Goal: Use online tool/utility: Utilize a website feature to perform a specific function

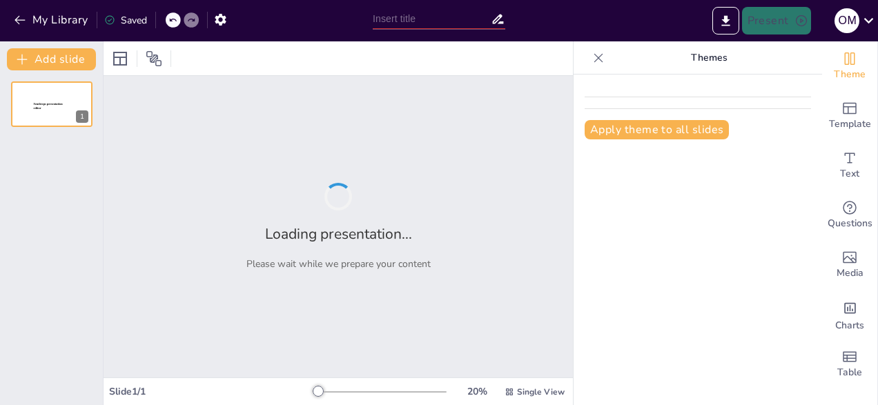
type input "Пріоритети організації роботи в ЗДО у [DATE]-[DATE] навчальному році"
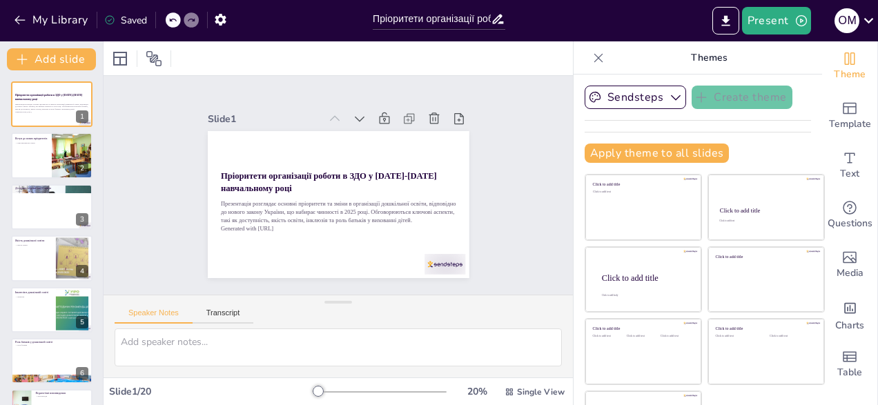
checkbox input "true"
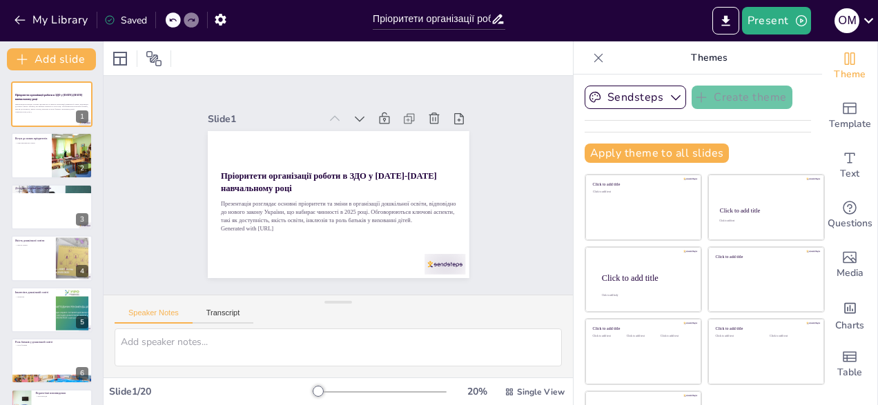
checkbox input "true"
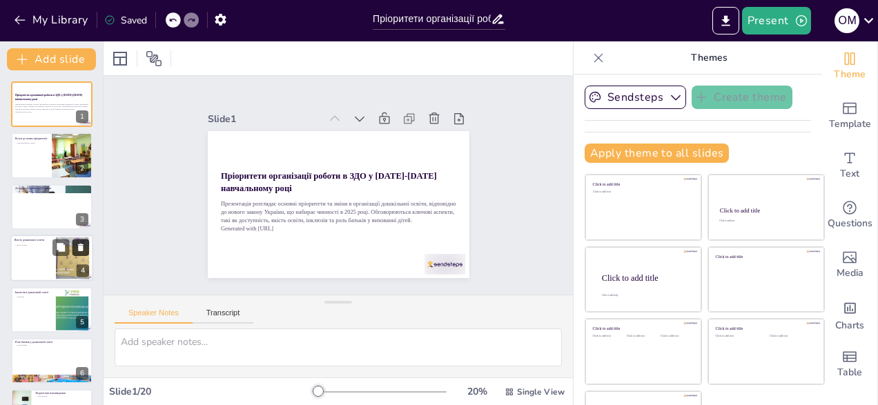
checkbox input "true"
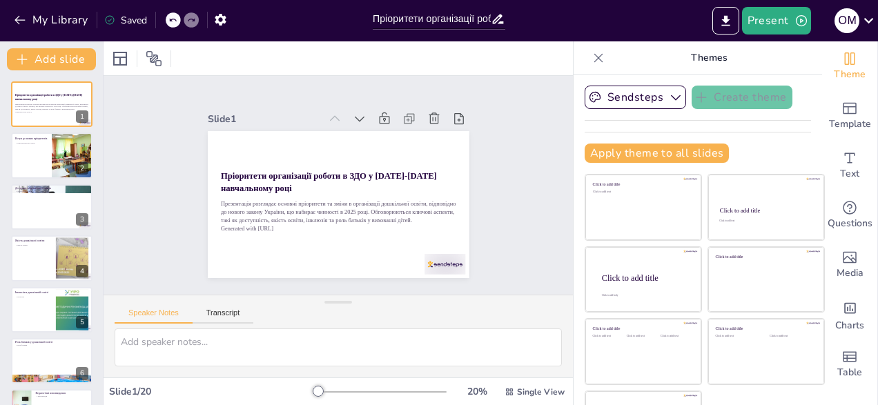
checkbox input "true"
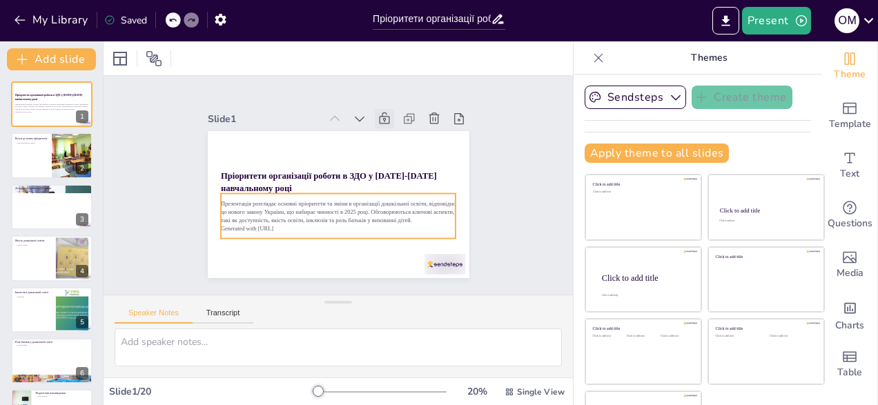
checkbox input "true"
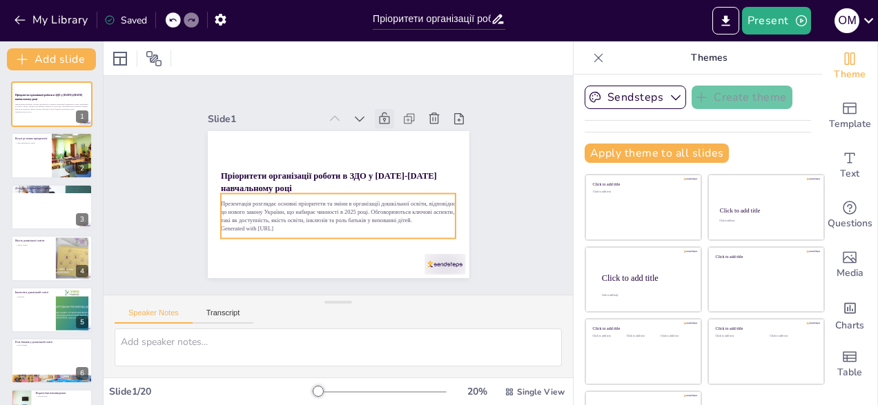
checkbox input "true"
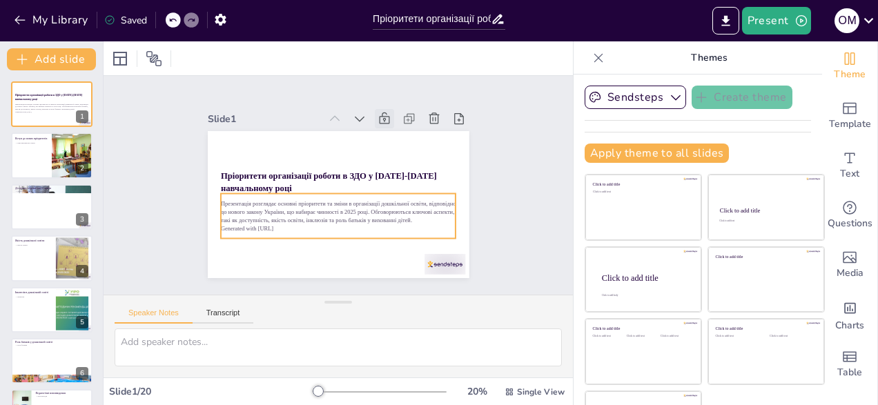
checkbox input "true"
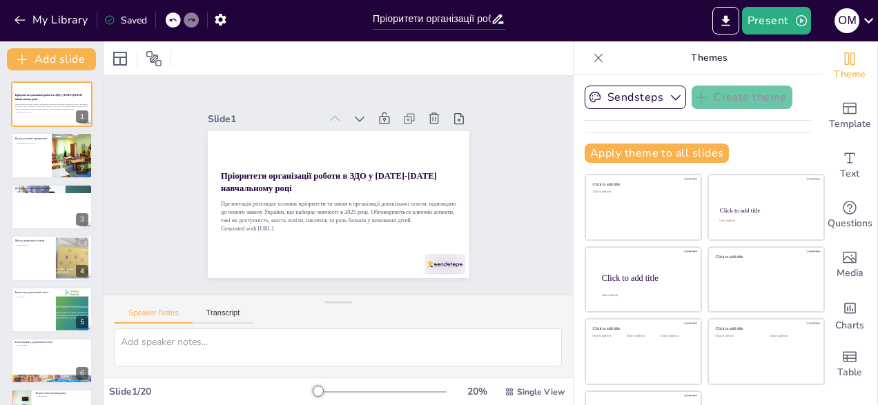
checkbox input "true"
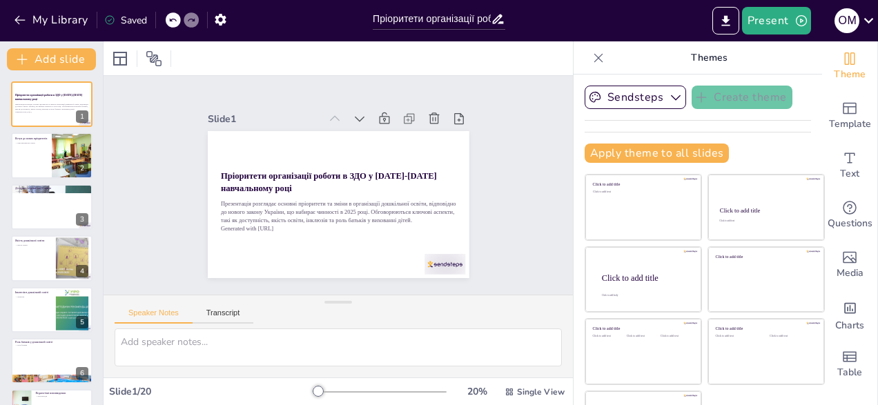
checkbox input "true"
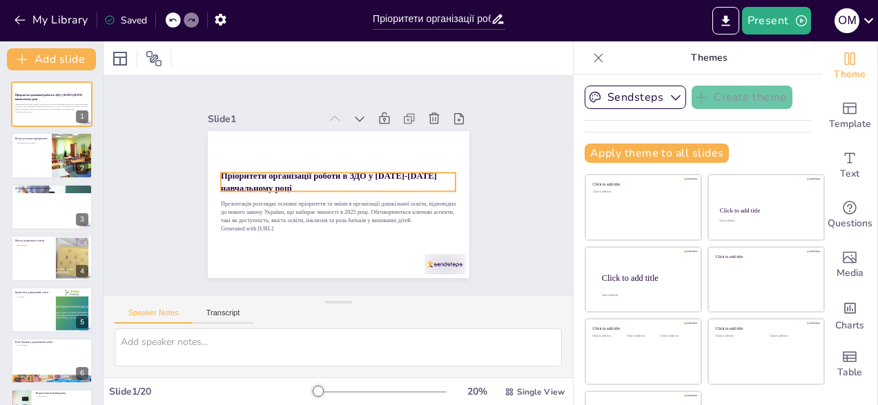
checkbox input "true"
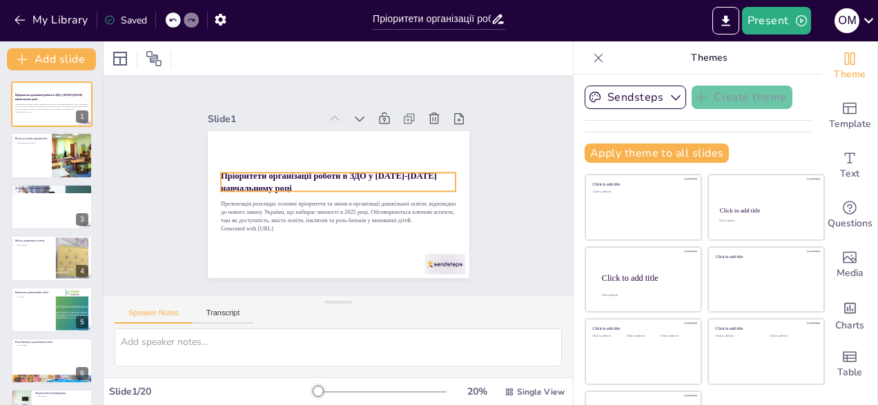
checkbox input "true"
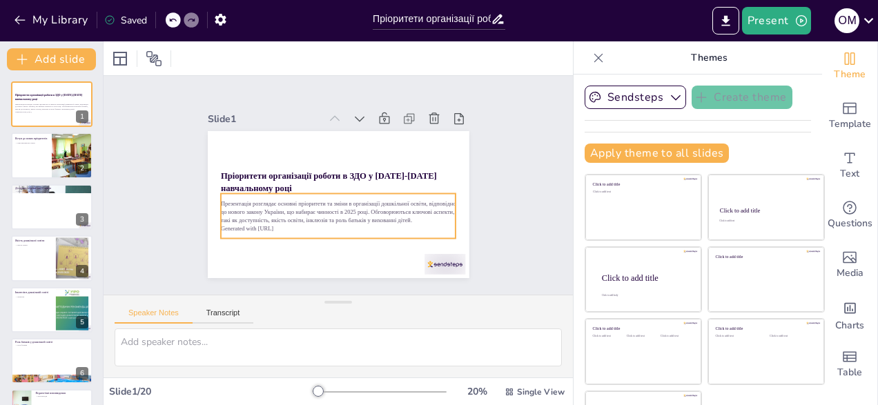
checkbox input "true"
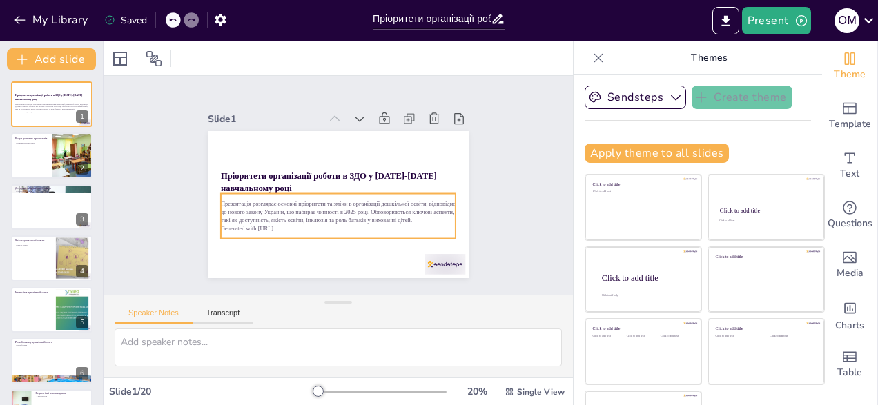
checkbox input "true"
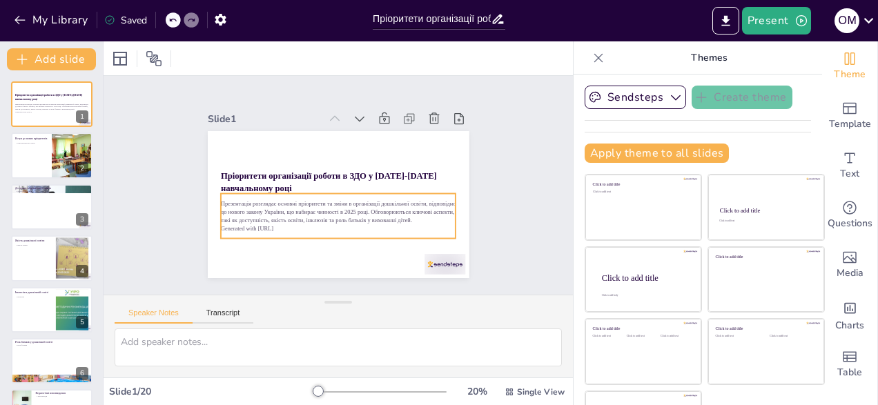
scroll to position [52, 0]
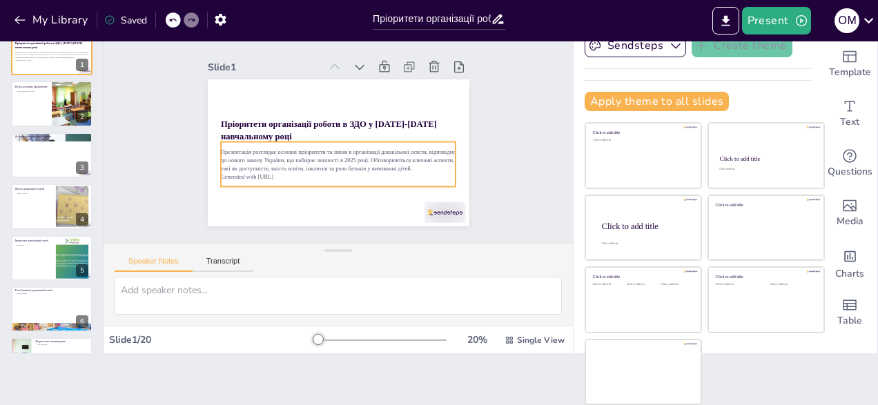
checkbox input "true"
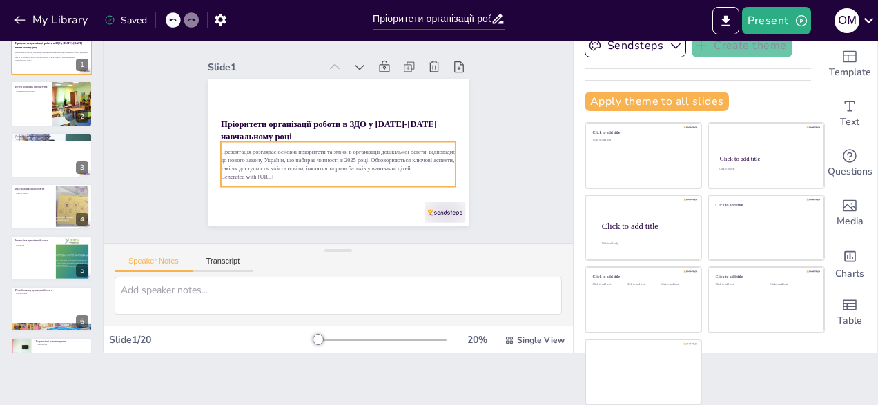
checkbox input "true"
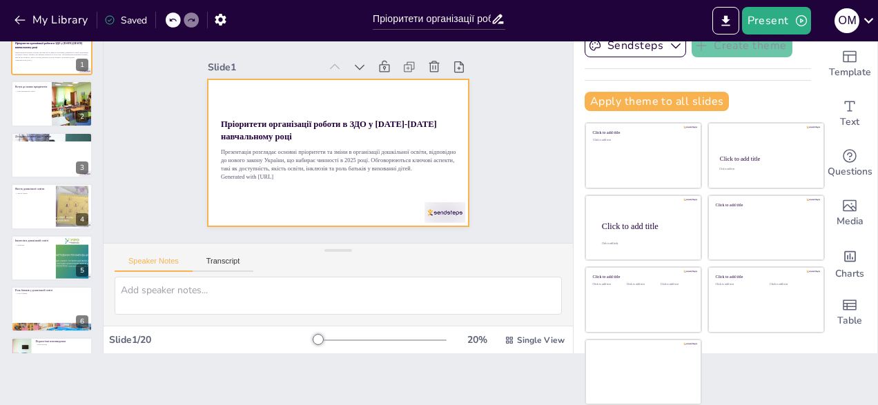
checkbox input "true"
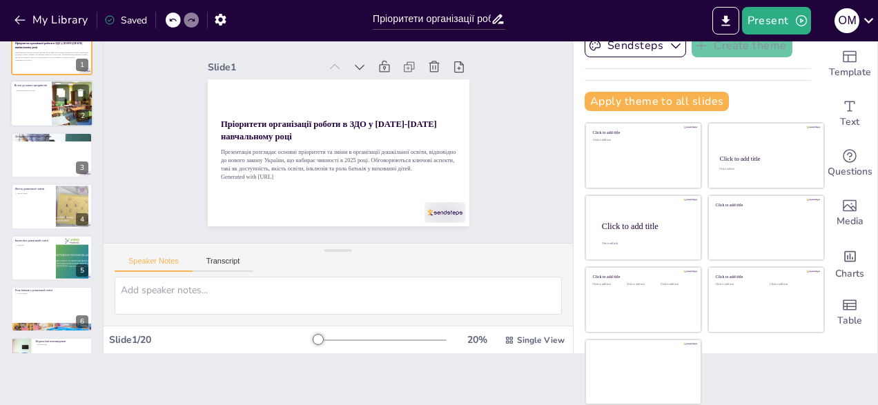
checkbox input "true"
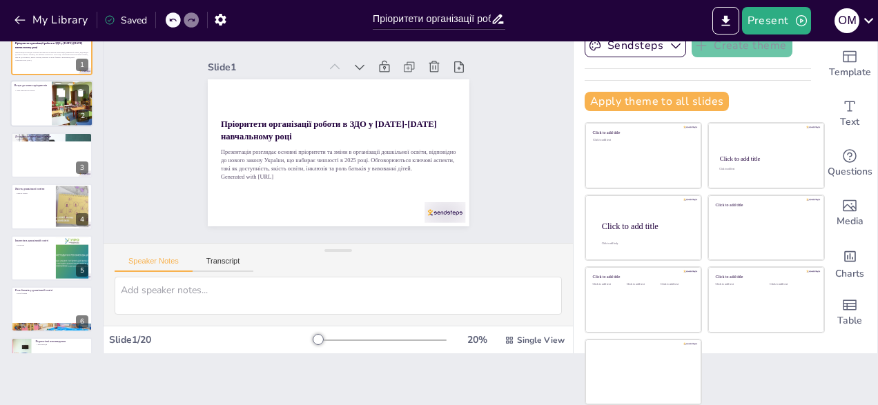
click at [70, 106] on div at bounding box center [72, 104] width 70 height 47
type textarea "Нові пріоритети в дошкільній освіті, визначені законом, зосереджуються на досту…"
checkbox input "true"
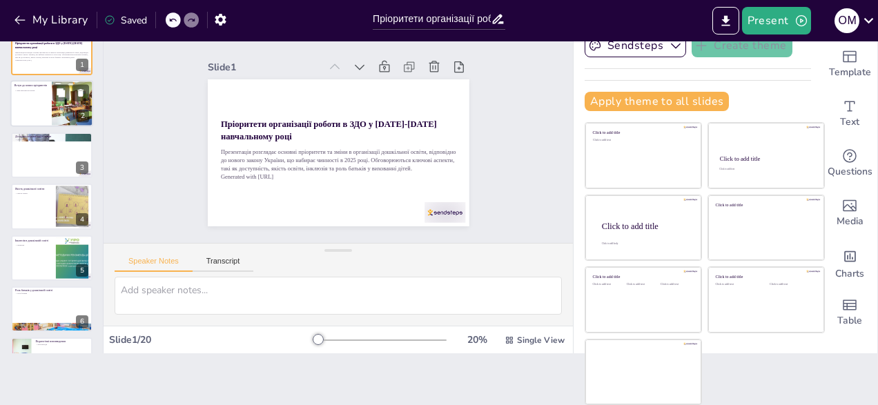
checkbox input "true"
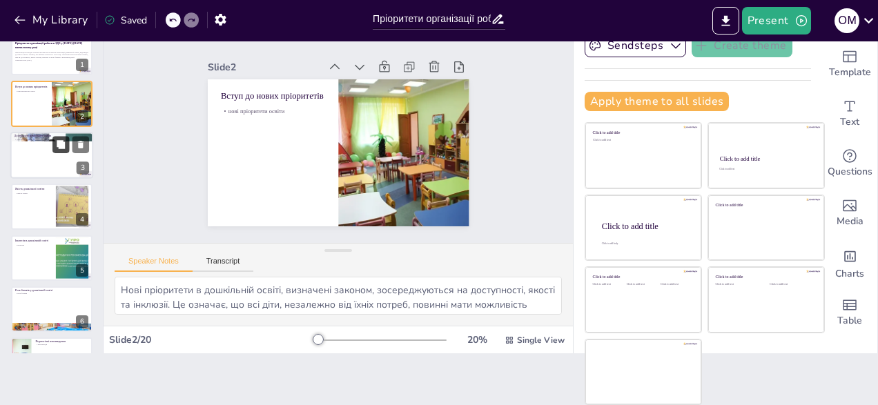
checkbox input "true"
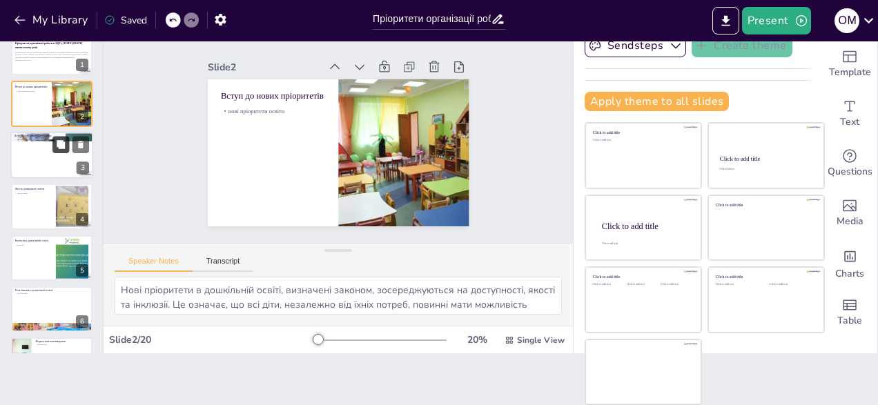
click at [55, 147] on button at bounding box center [60, 144] width 17 height 17
type textarea "Доступність дошкільної освіти є критично важливим аспектом. Це включає забезпеч…"
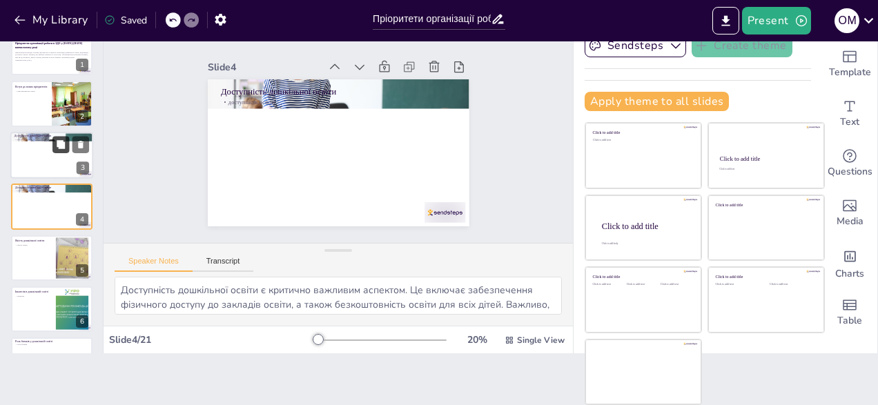
checkbox input "true"
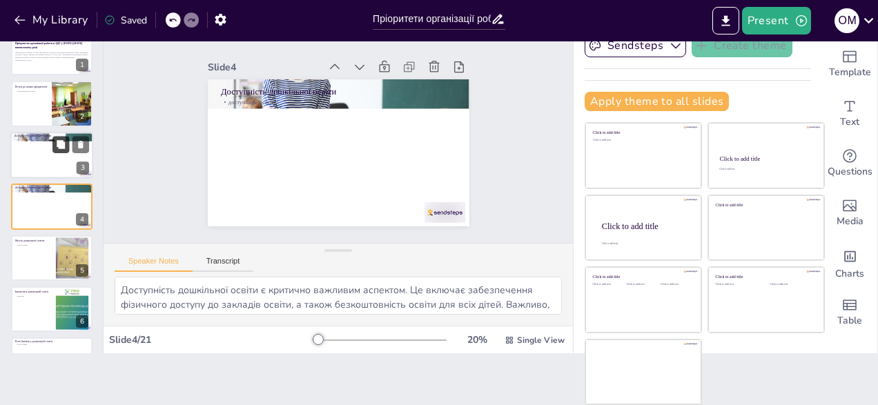
checkbox input "true"
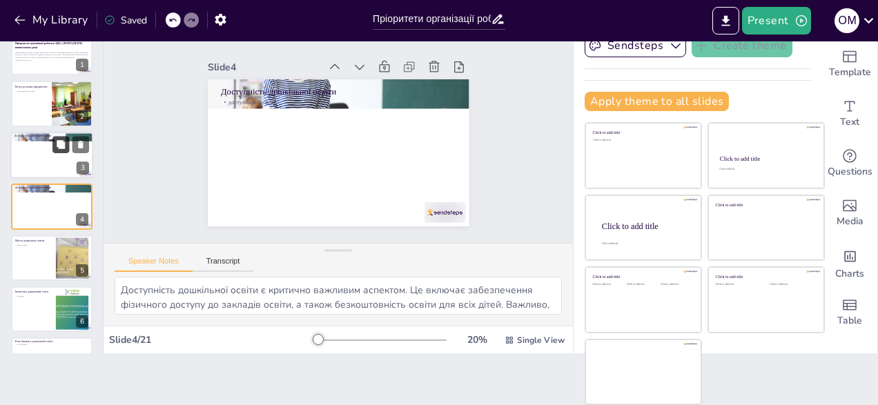
scroll to position [21, 0]
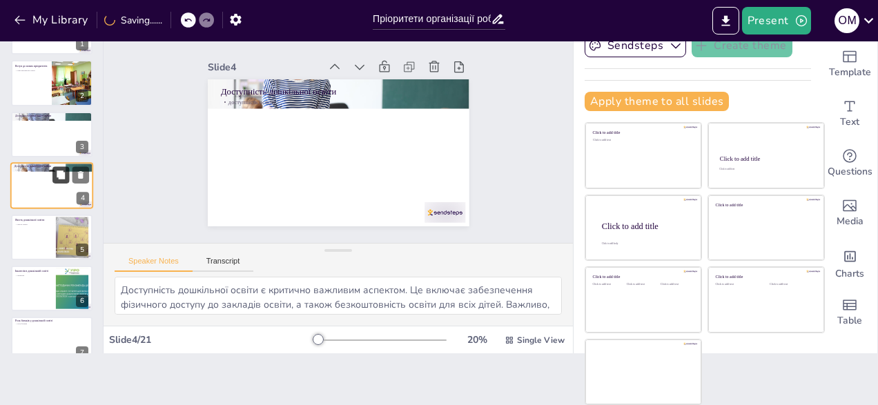
checkbox input "true"
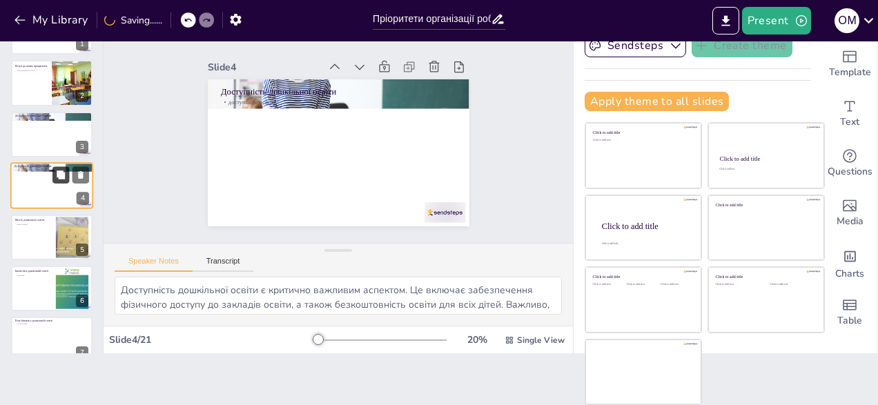
click at [52, 179] on button at bounding box center [60, 175] width 17 height 17
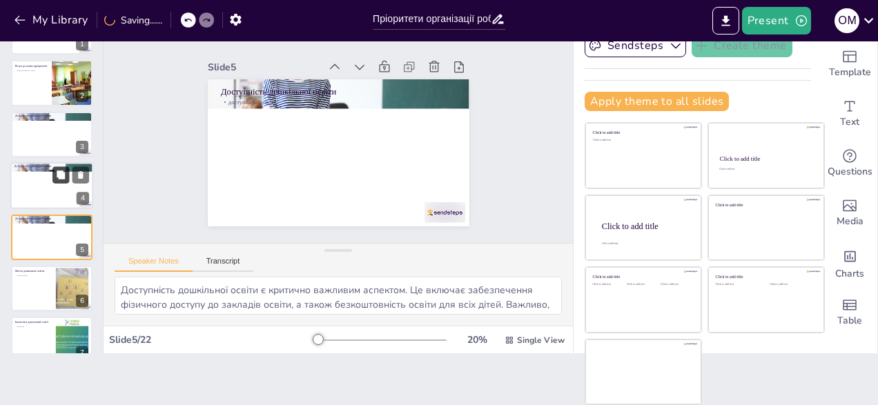
scroll to position [72, 0]
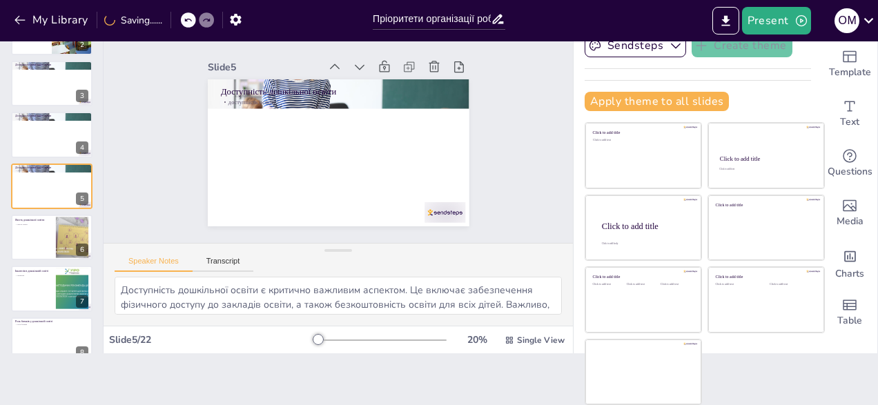
checkbox input "true"
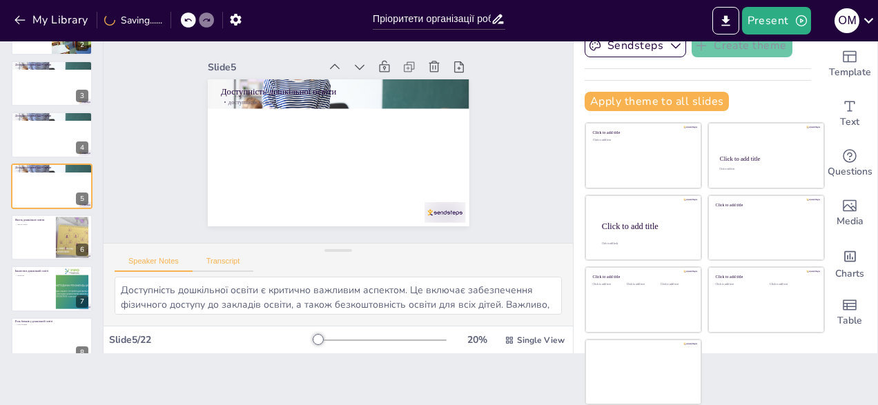
checkbox input "true"
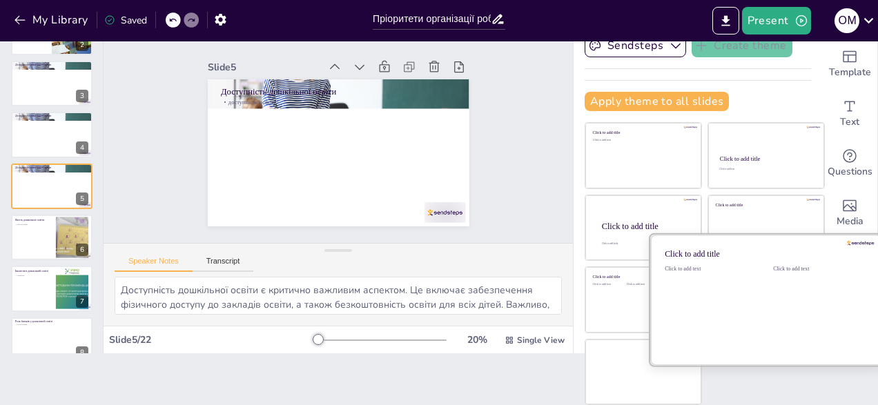
scroll to position [0, 0]
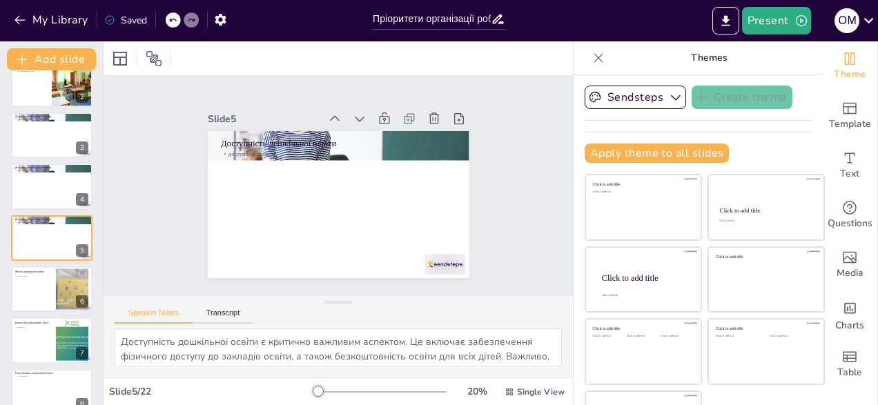
checkbox input "true"
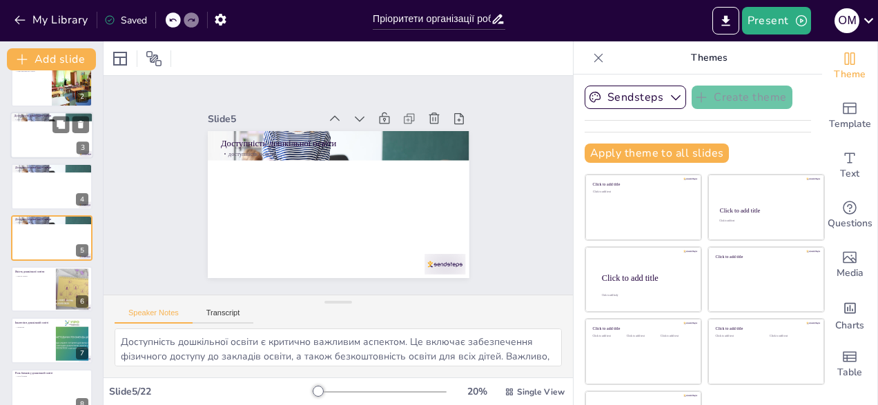
checkbox input "true"
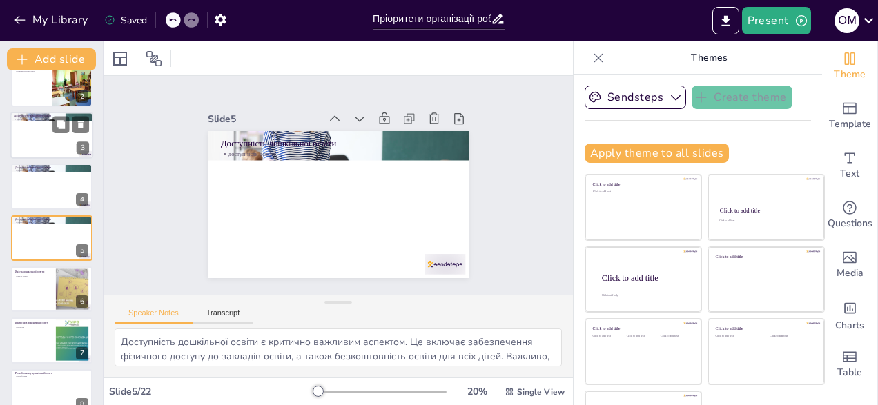
checkbox input "true"
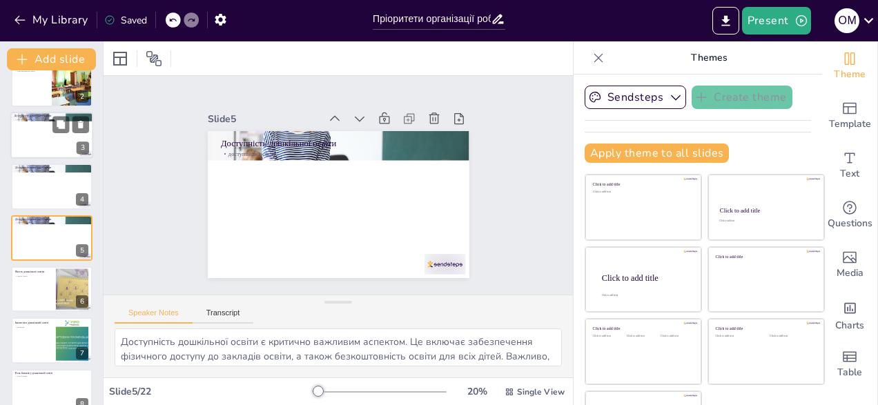
checkbox input "true"
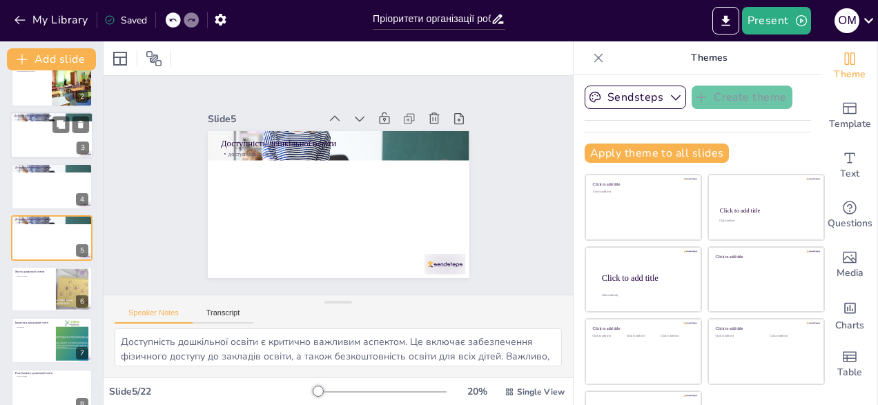
checkbox input "true"
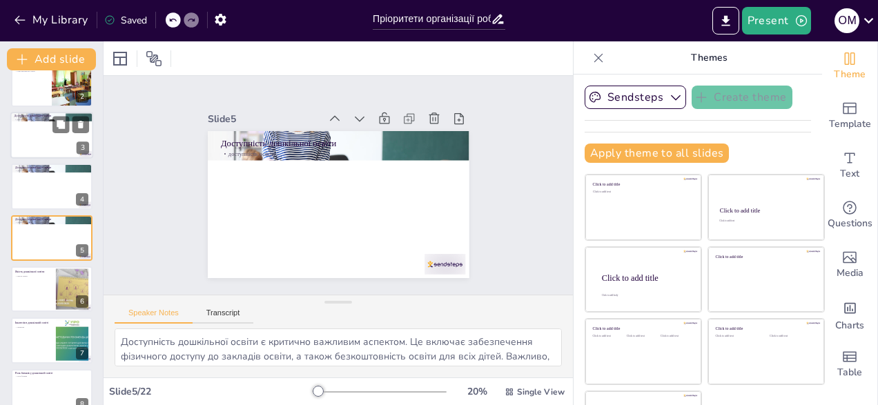
checkbox input "true"
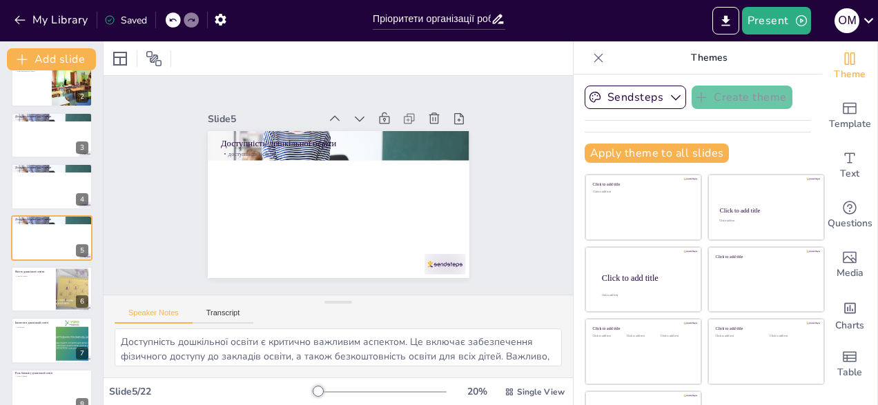
checkbox input "true"
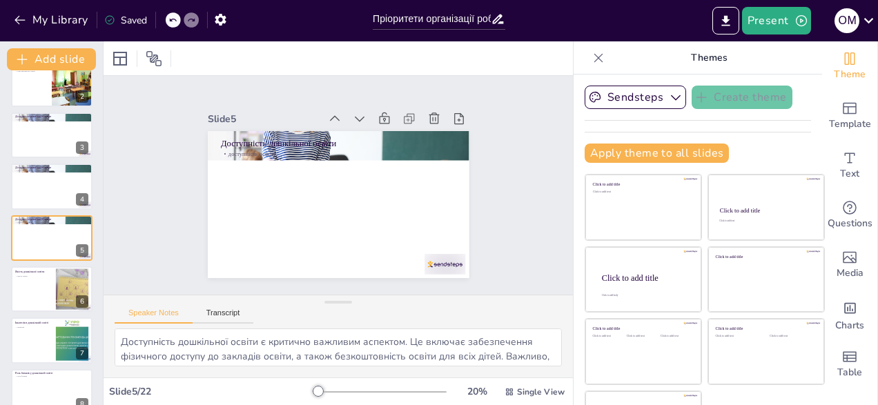
checkbox input "true"
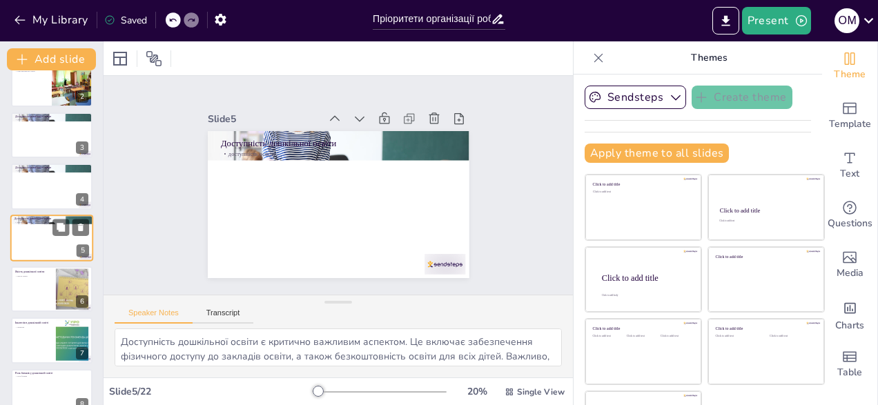
checkbox input "true"
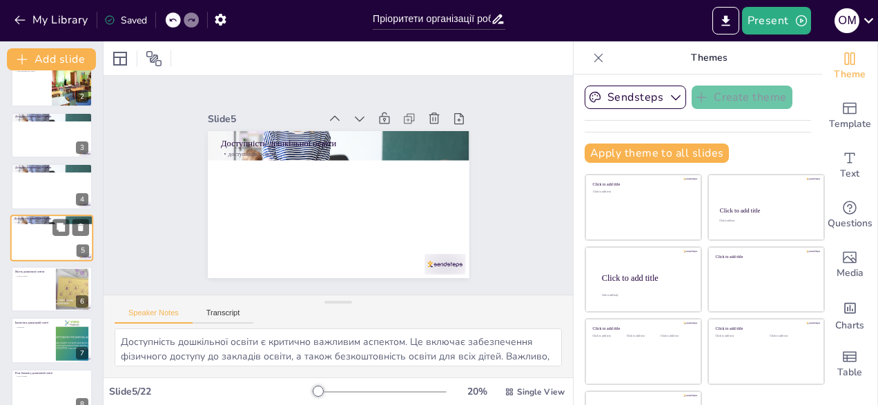
checkbox input "true"
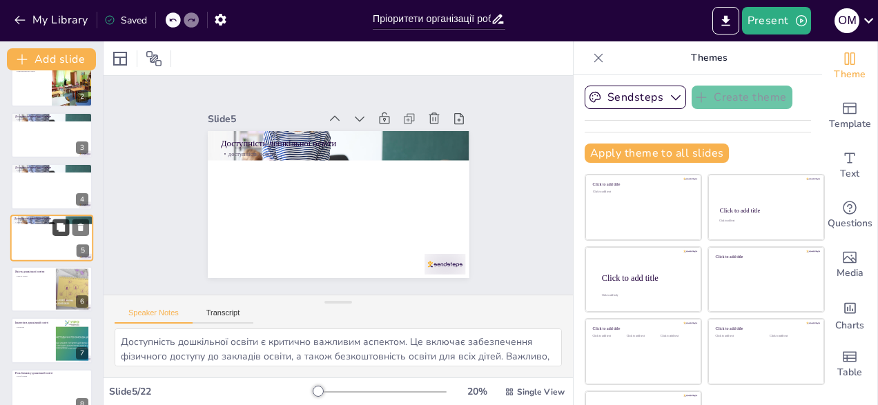
checkbox input "true"
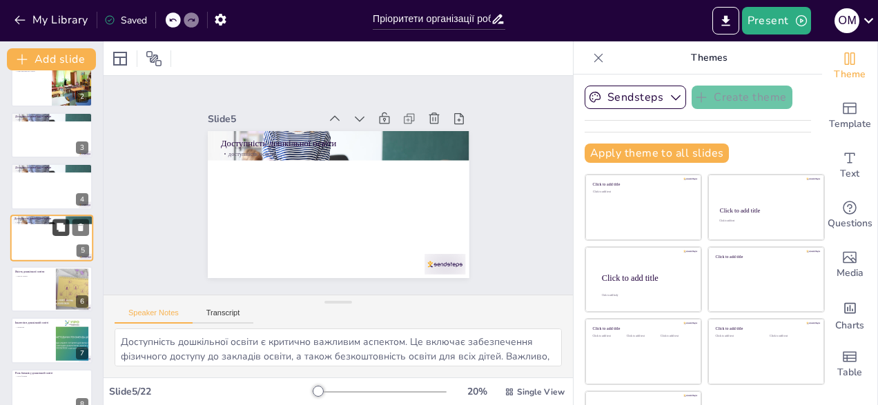
checkbox input "true"
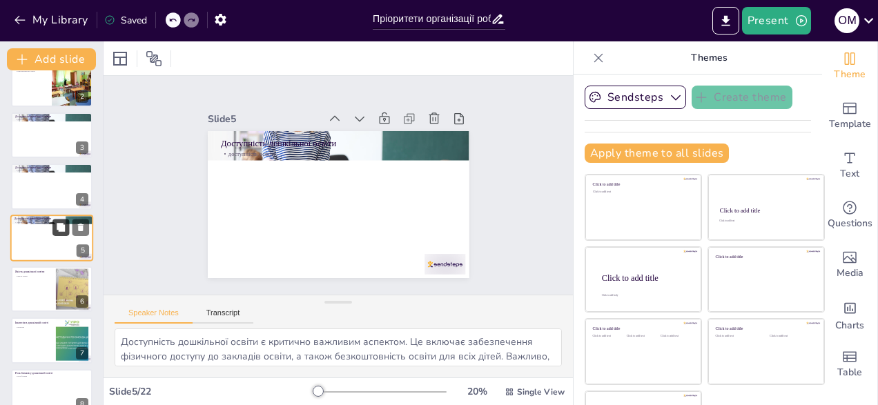
checkbox input "true"
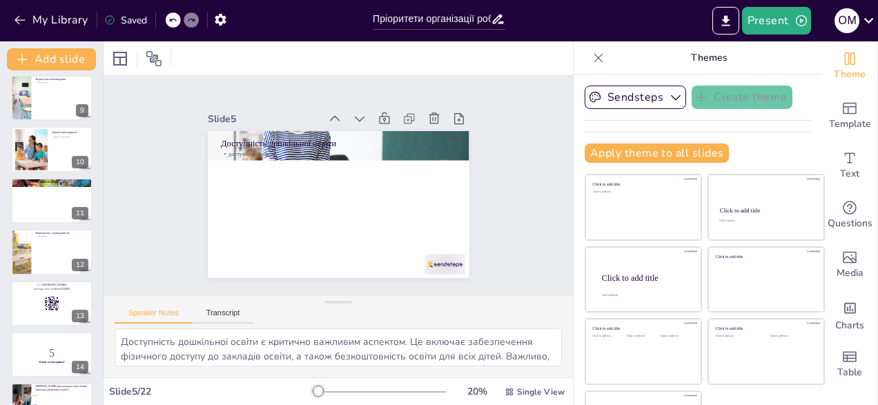
checkbox input "true"
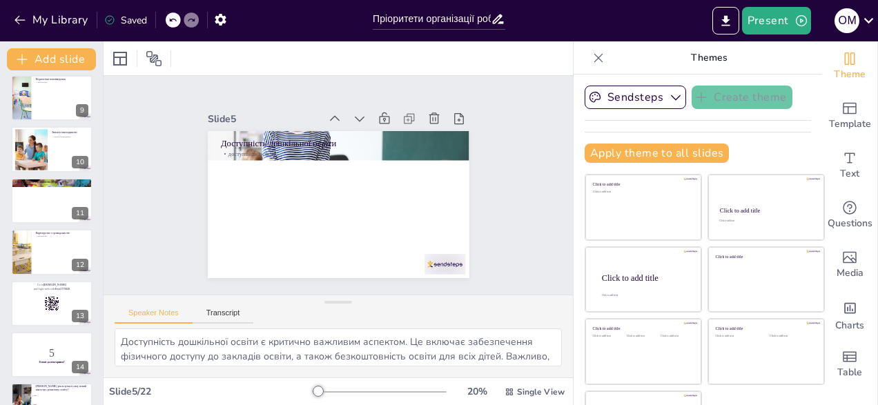
checkbox input "true"
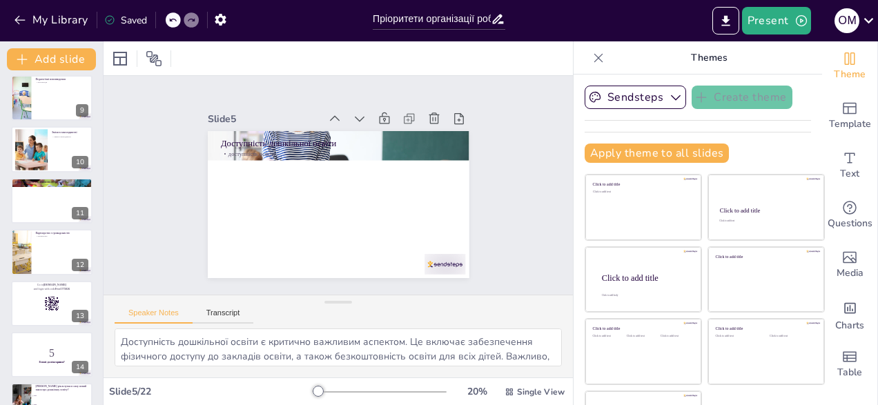
checkbox input "true"
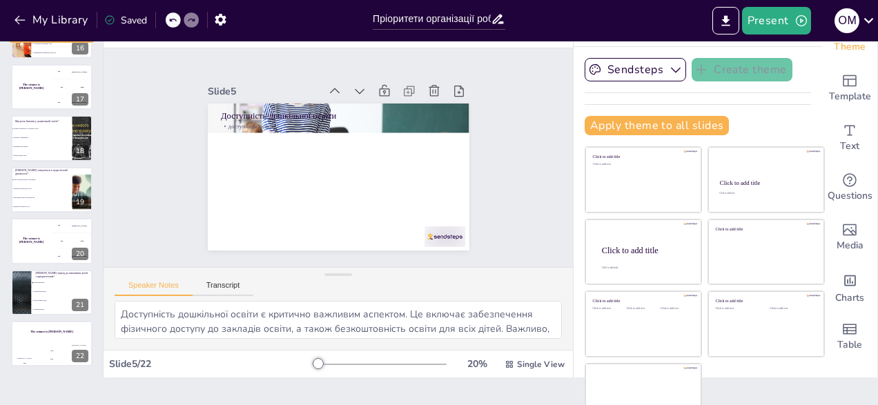
scroll to position [52, 0]
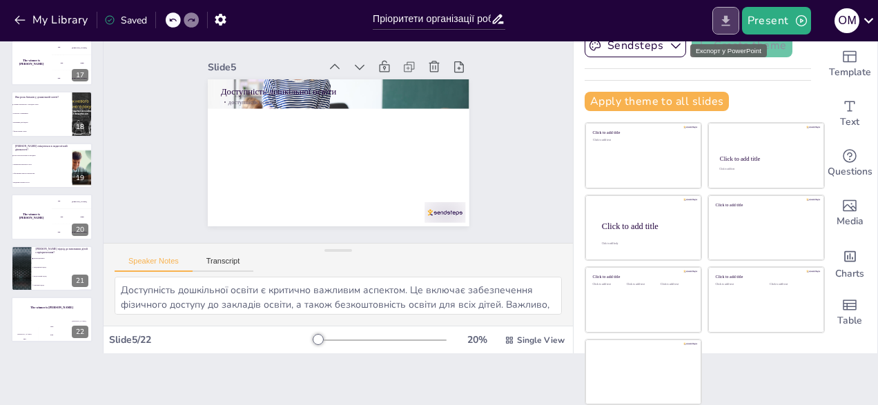
click at [719, 19] on icon "Export to PowerPoint" at bounding box center [725, 21] width 14 height 14
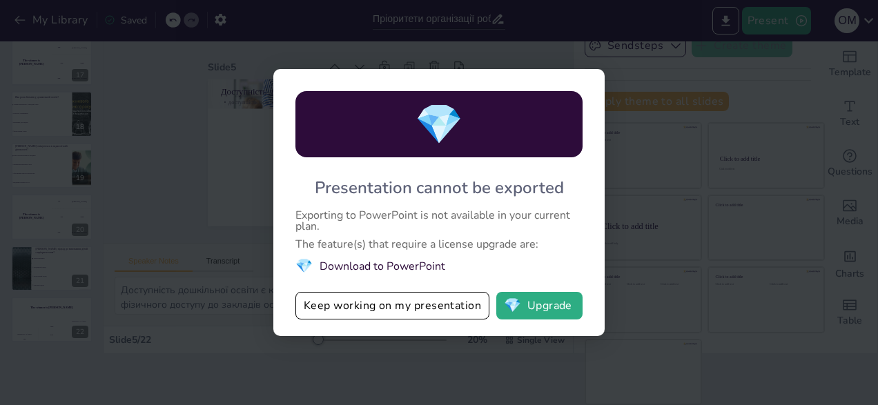
click at [210, 112] on div "💎 Presentation cannot be exported Exporting to PowerPoint is not available in y…" at bounding box center [439, 202] width 878 height 405
click at [695, 164] on div "💎 Presentation cannot be exported Exporting to PowerPoint is not available in y…" at bounding box center [439, 202] width 878 height 405
click at [580, 217] on div "Exporting to PowerPoint is not available in your current plan." at bounding box center [438, 221] width 287 height 22
click at [411, 101] on div "💎" at bounding box center [438, 124] width 287 height 66
click at [403, 300] on button "Keep working on my presentation" at bounding box center [392, 306] width 194 height 28
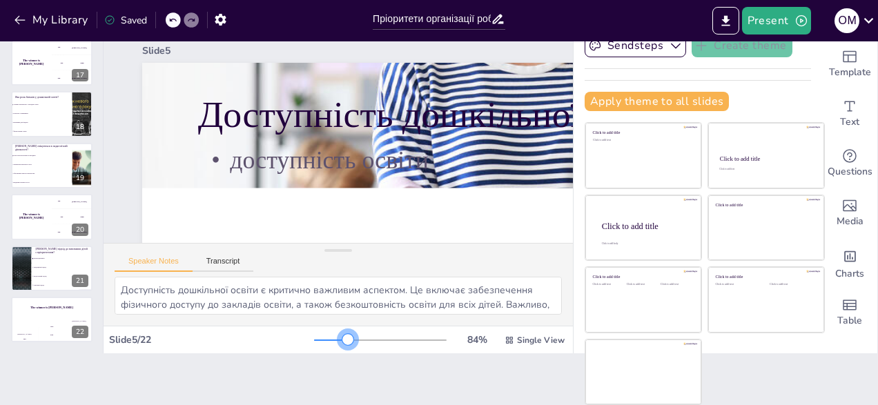
drag, startPoint x: 299, startPoint y: 339, endPoint x: 328, endPoint y: 339, distance: 29.0
click at [342, 339] on div at bounding box center [347, 339] width 11 height 11
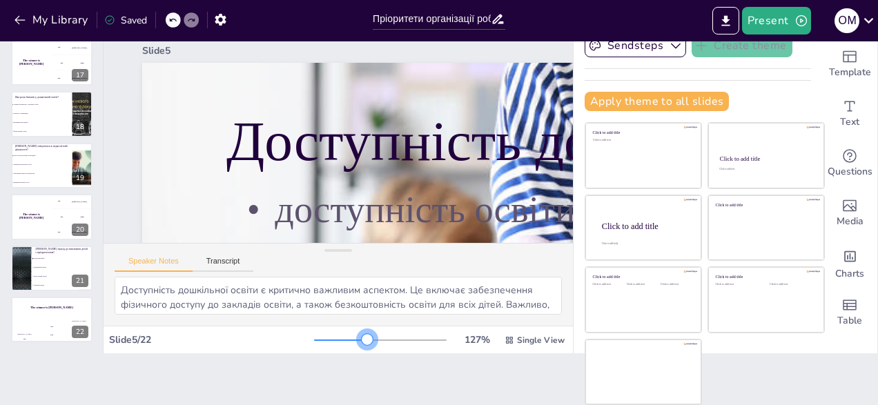
drag, startPoint x: 328, startPoint y: 339, endPoint x: 348, endPoint y: 339, distance: 19.3
click at [362, 339] on div at bounding box center [367, 339] width 11 height 11
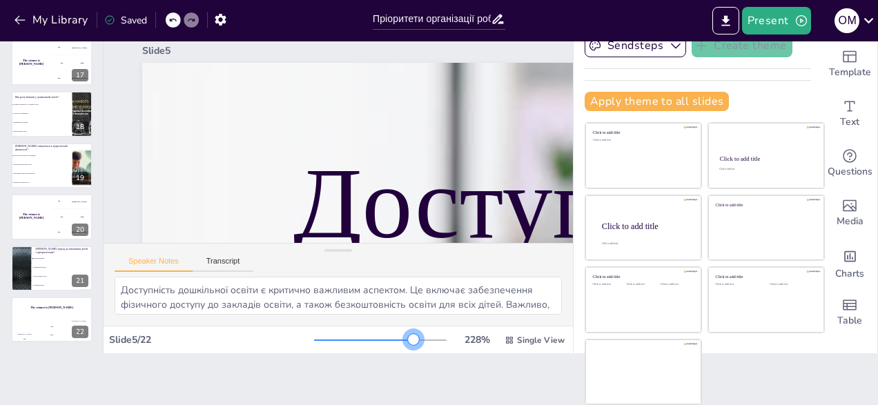
drag, startPoint x: 348, startPoint y: 339, endPoint x: 394, endPoint y: 344, distance: 46.5
click at [408, 344] on div at bounding box center [413, 339] width 11 height 11
click at [58, 313] on icon at bounding box center [61, 309] width 10 height 10
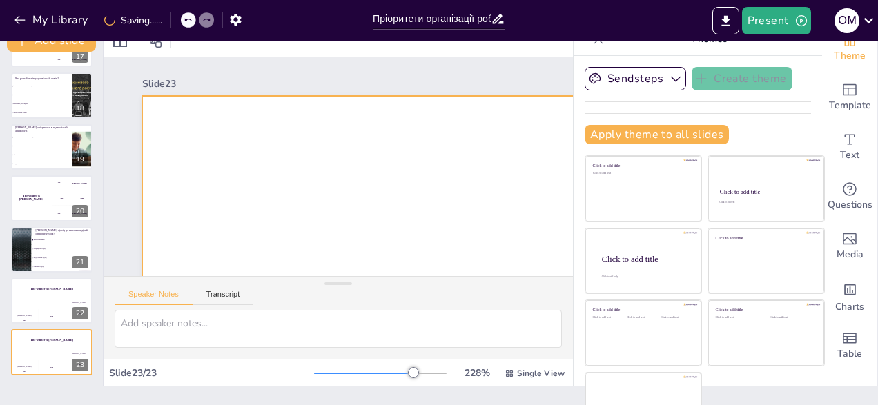
scroll to position [0, 0]
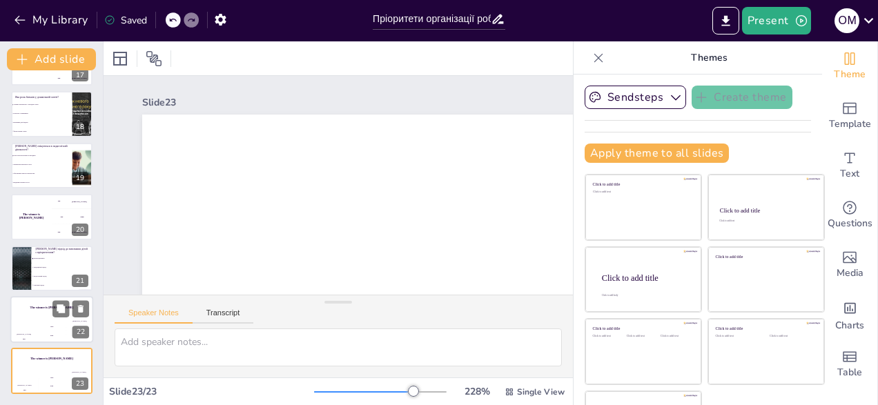
click at [51, 312] on div "The winner is [PERSON_NAME]" at bounding box center [51, 307] width 83 height 23
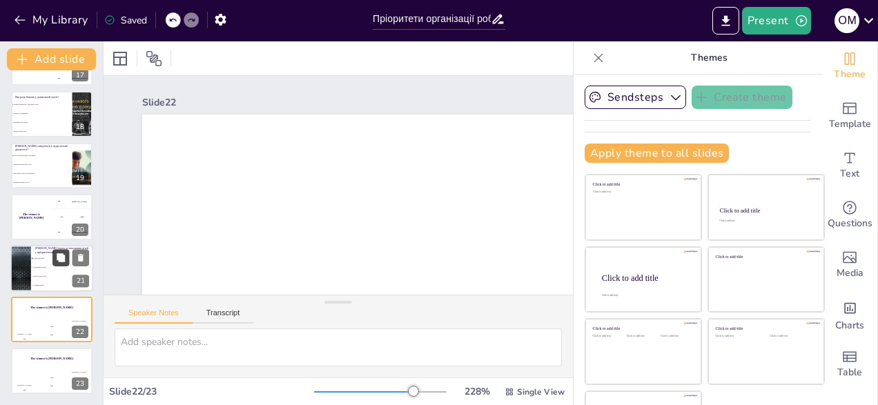
click at [57, 266] on button at bounding box center [60, 257] width 17 height 17
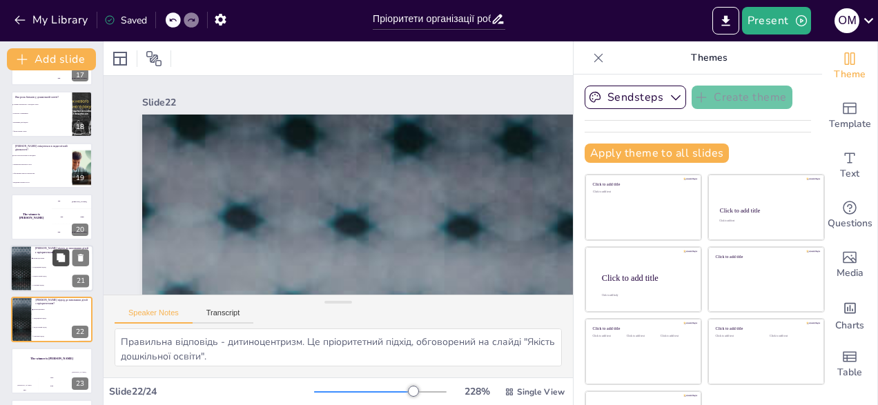
scroll to position [779, 0]
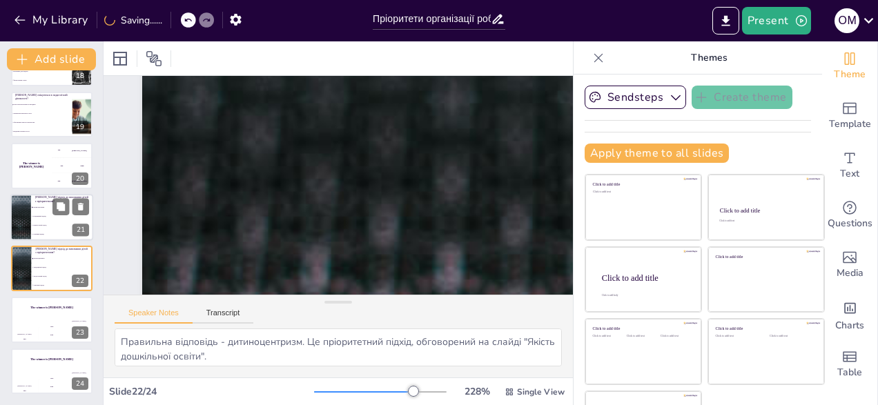
click at [35, 221] on li "Педагогічний підхід" at bounding box center [62, 225] width 62 height 9
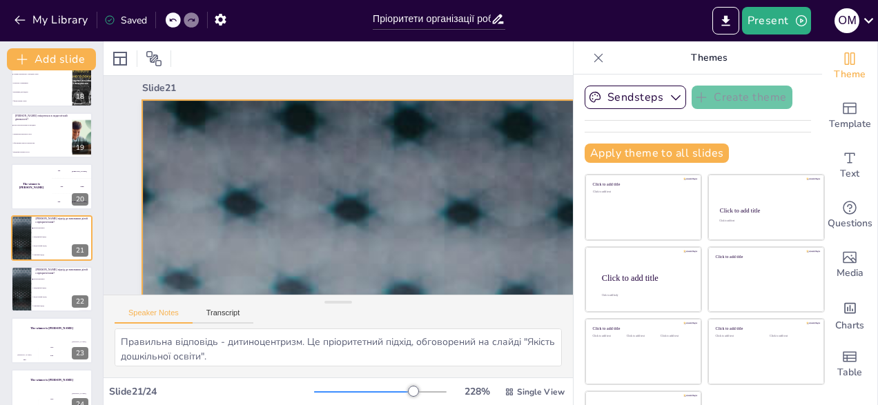
scroll to position [0, 0]
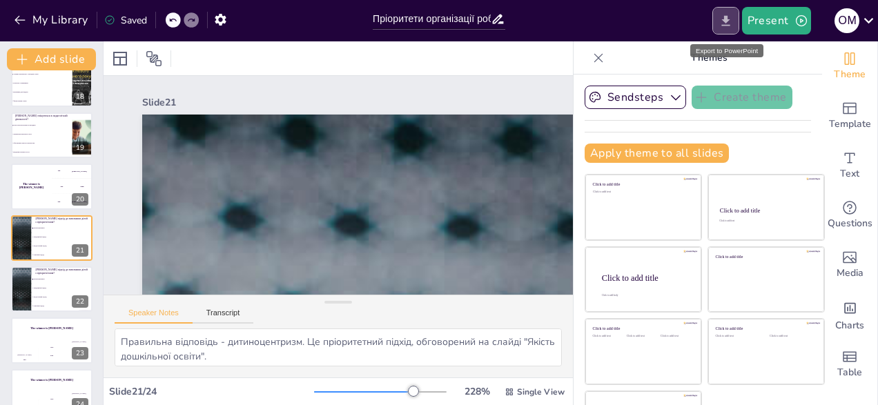
click at [730, 21] on icon "Export to PowerPoint" at bounding box center [725, 21] width 14 height 14
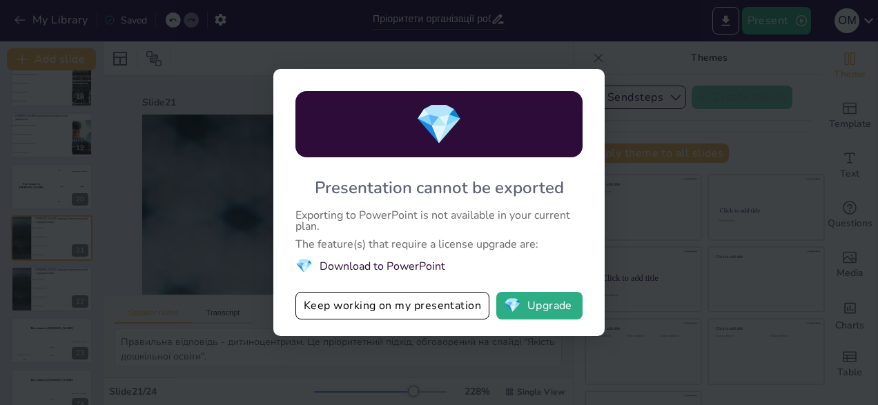
click at [764, 19] on div "💎 Presentation cannot be exported Exporting to PowerPoint is not available in y…" at bounding box center [439, 202] width 878 height 405
click at [447, 26] on div "💎 Presentation cannot be exported Exporting to PowerPoint is not available in y…" at bounding box center [439, 202] width 878 height 405
click at [297, 31] on div "💎 Presentation cannot be exported Exporting to PowerPoint is not available in y…" at bounding box center [439, 202] width 878 height 405
